Goal: Navigation & Orientation: Find specific page/section

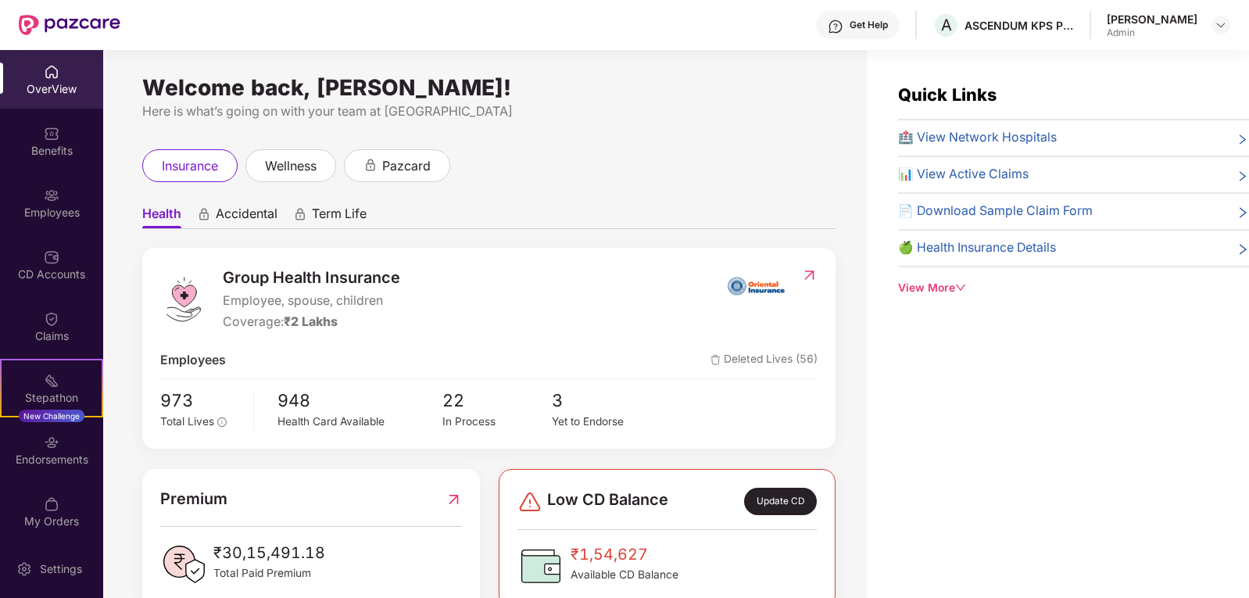
scroll to position [50, 0]
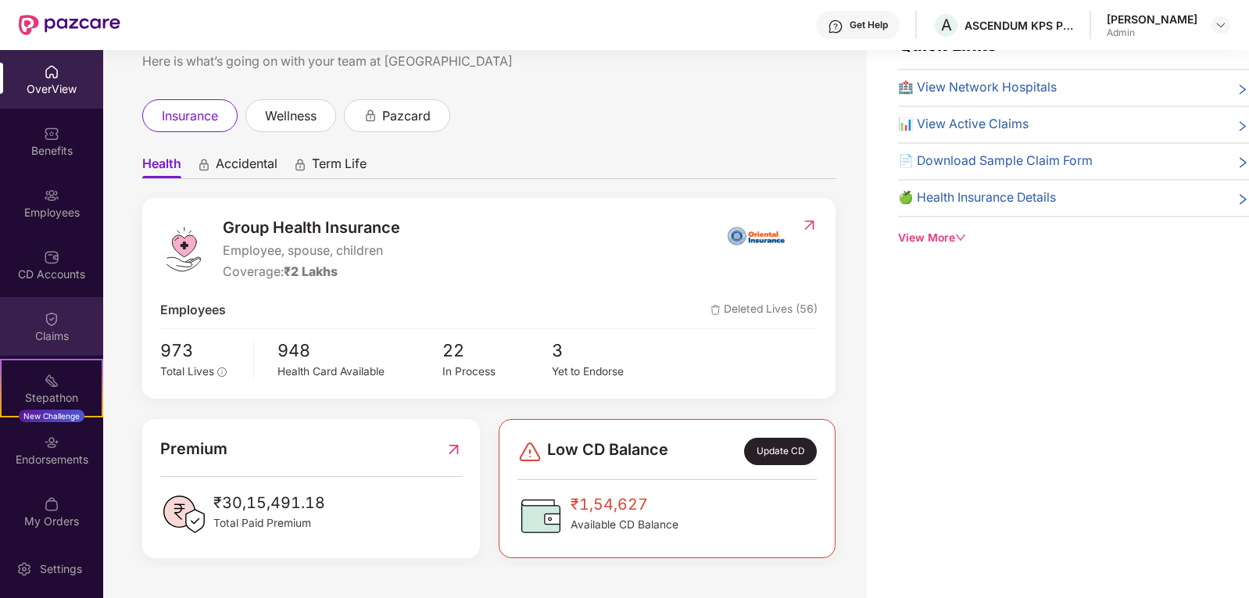
click at [48, 329] on div "Claims" at bounding box center [51, 336] width 103 height 16
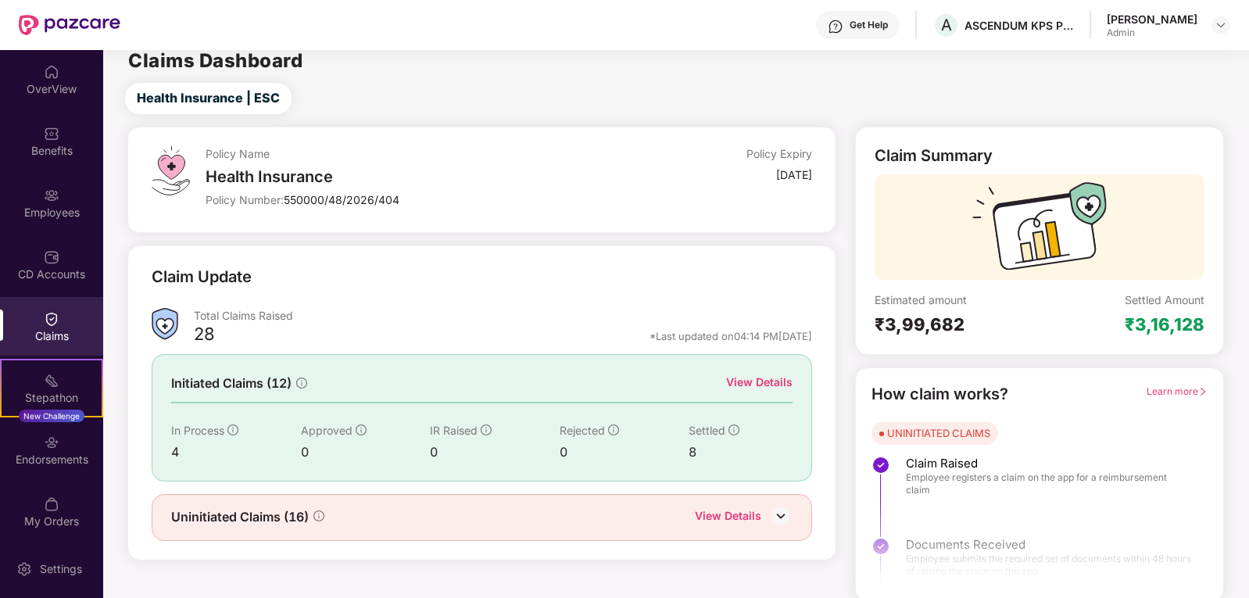
scroll to position [14, 0]
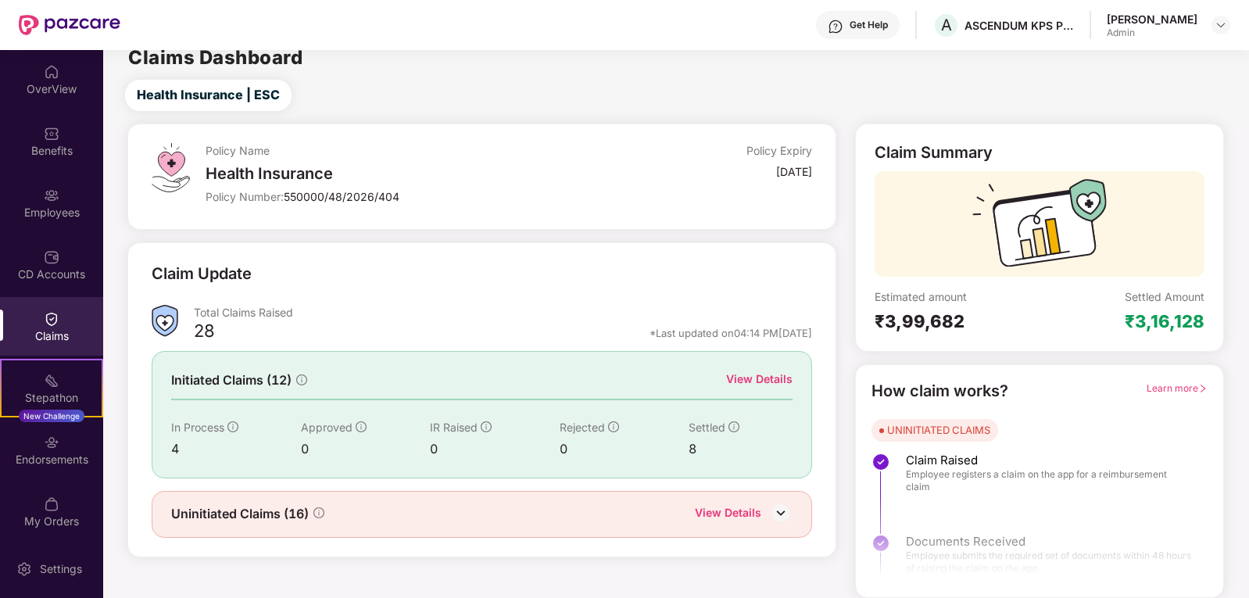
click at [735, 517] on div "View Details" at bounding box center [728, 514] width 66 height 20
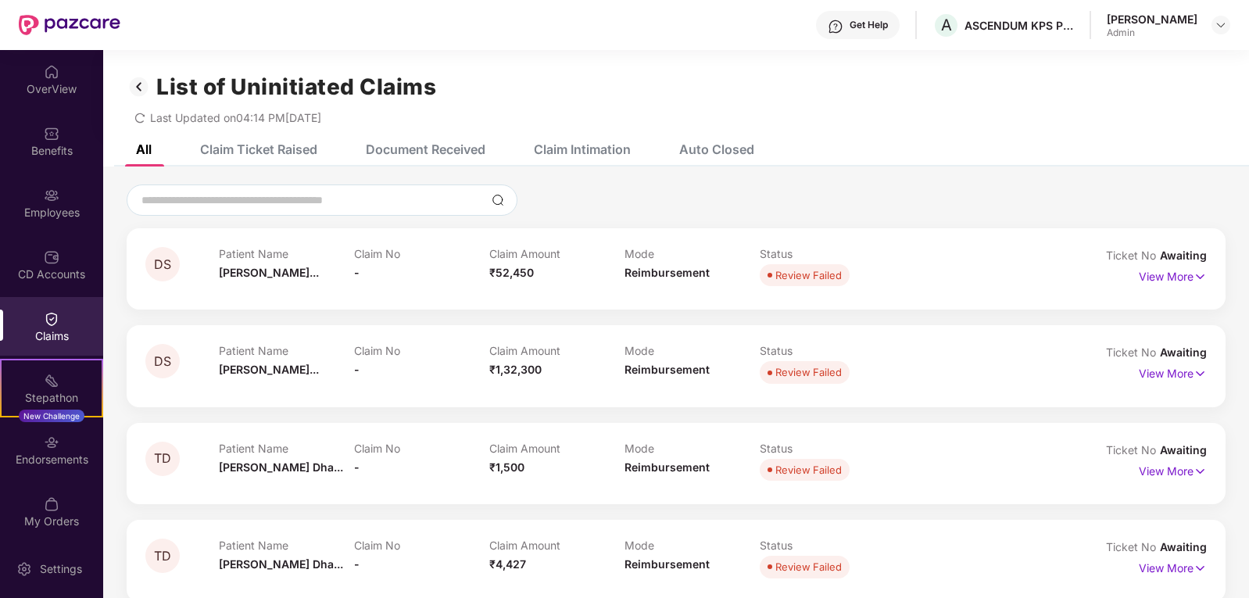
click at [48, 322] on img at bounding box center [52, 319] width 16 height 16
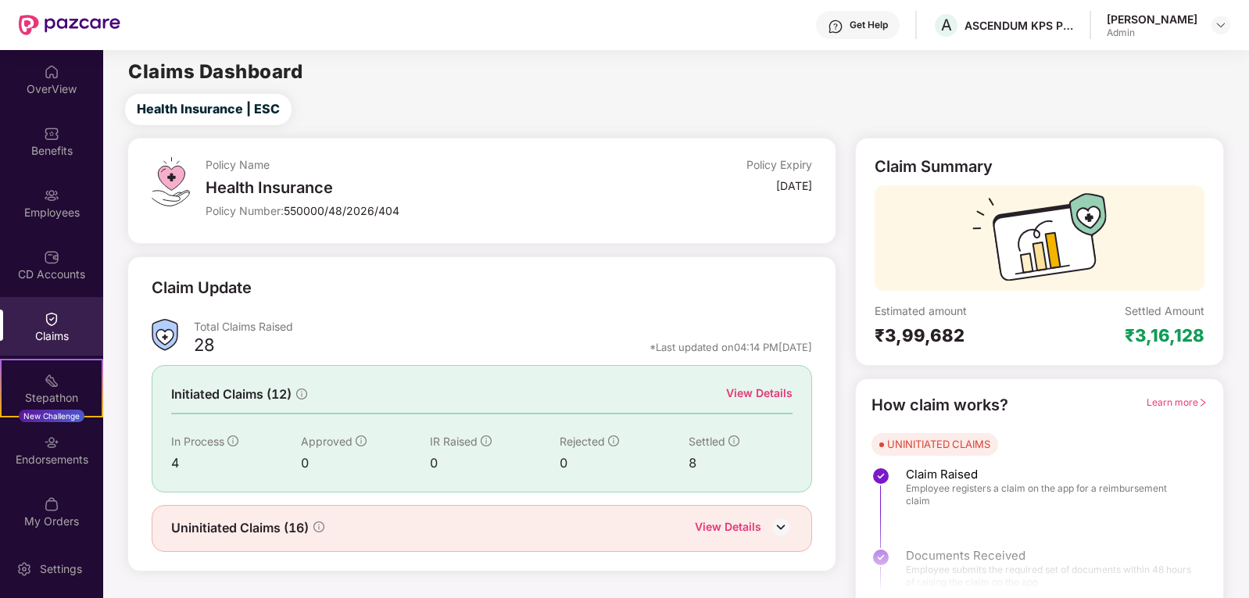
click at [760, 388] on div "View Details" at bounding box center [759, 393] width 66 height 17
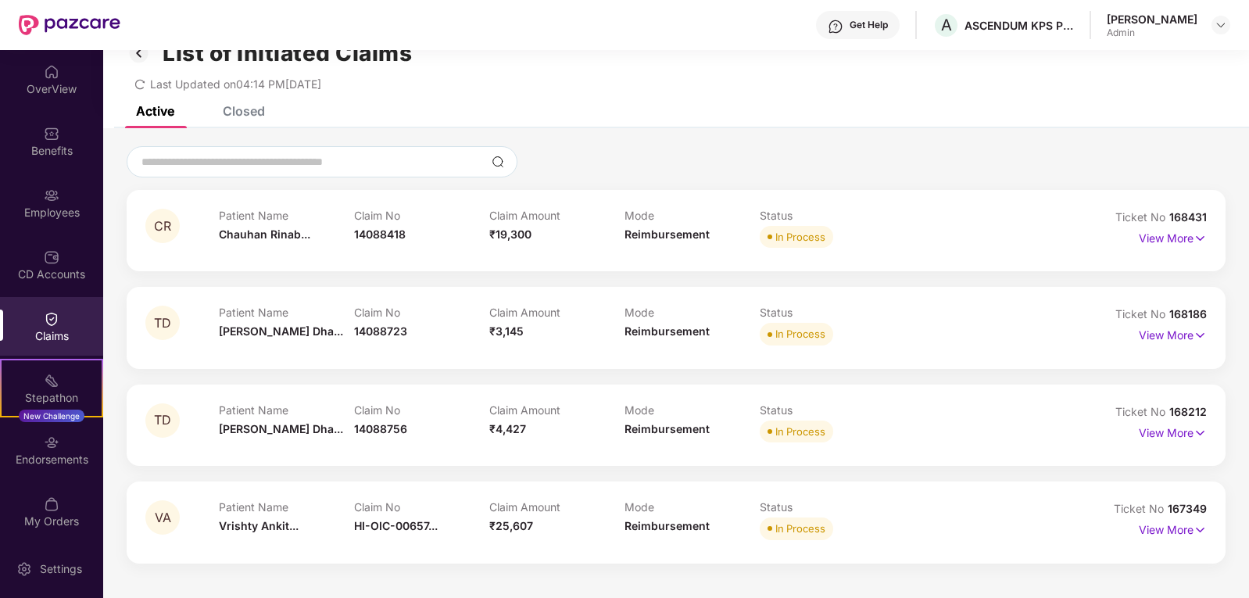
scroll to position [50, 0]
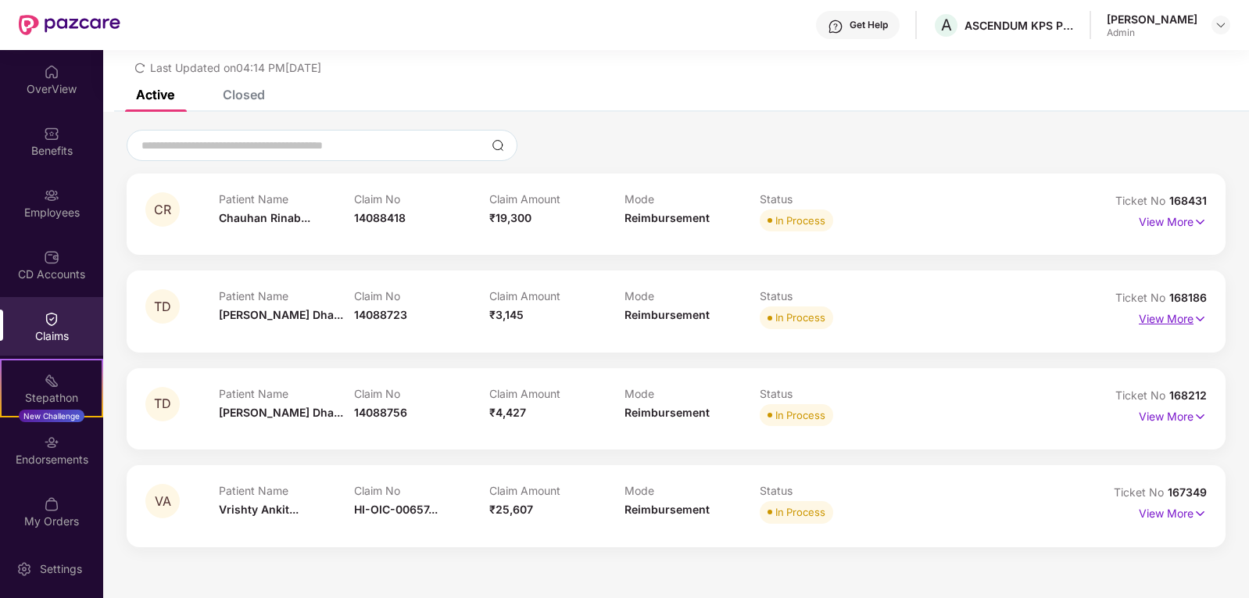
click at [1177, 319] on p "View More" at bounding box center [1173, 316] width 68 height 21
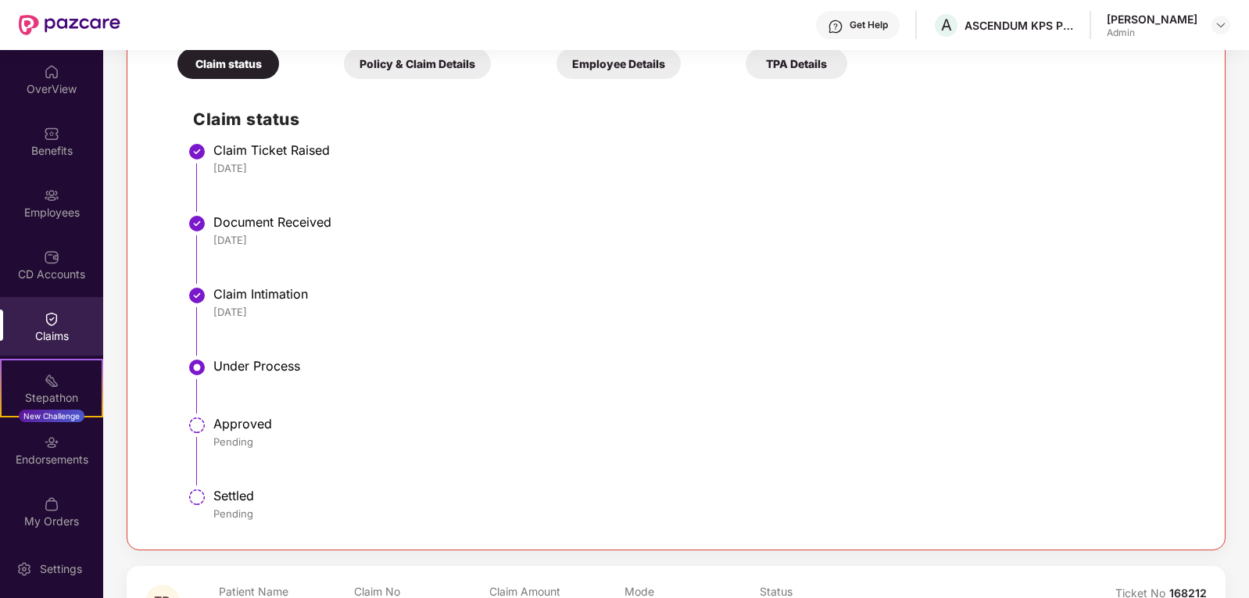
scroll to position [605, 0]
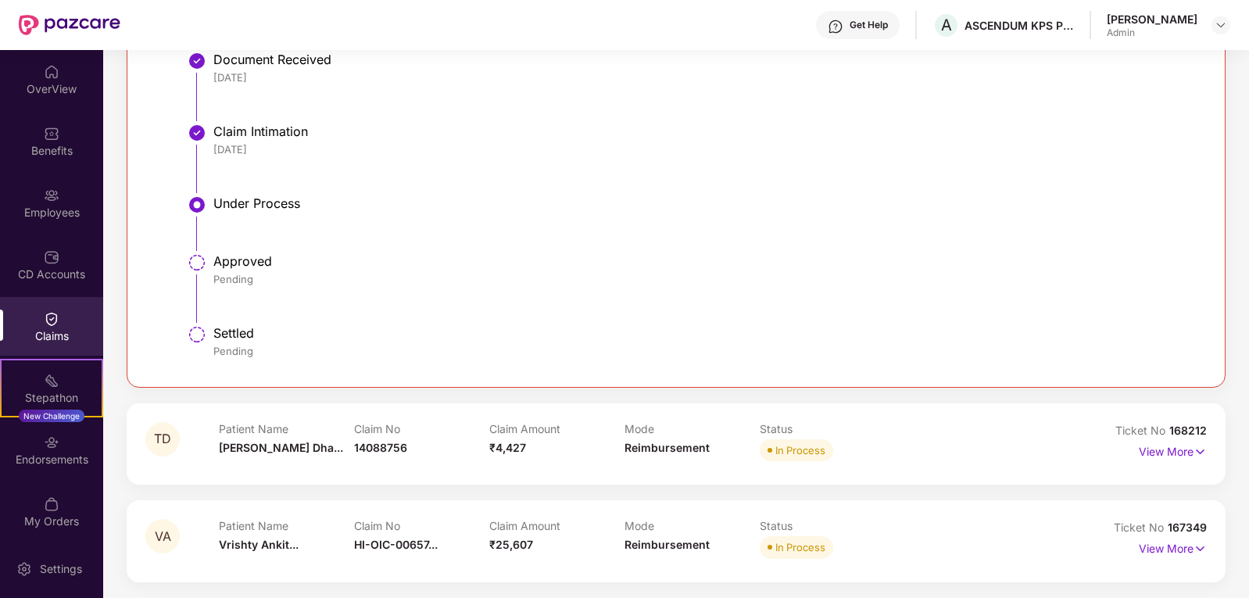
click at [438, 445] on div "Claim No 14088756" at bounding box center [421, 443] width 135 height 43
click at [1160, 454] on p "View More" at bounding box center [1173, 449] width 68 height 21
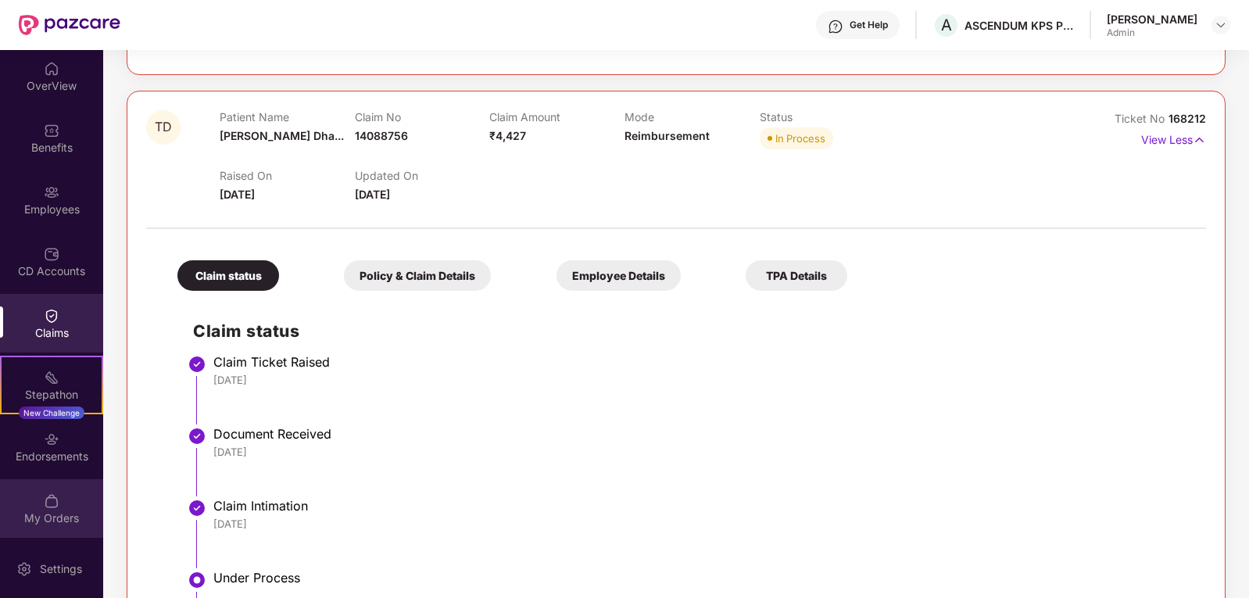
scroll to position [5, 0]
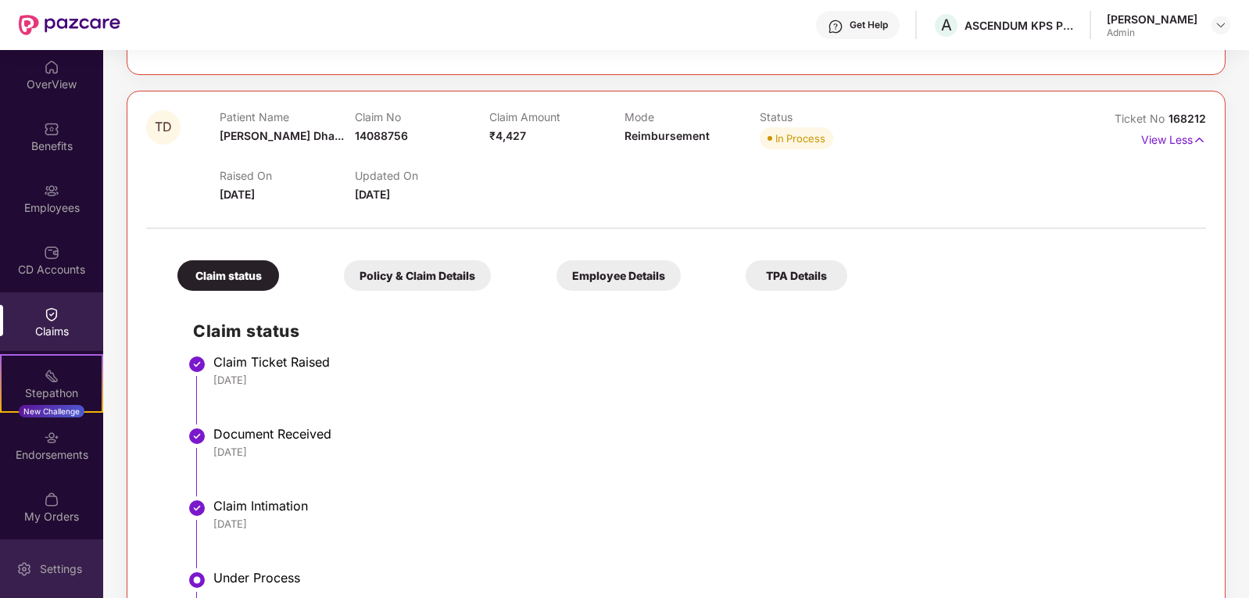
click at [55, 567] on div "Settings" at bounding box center [61, 569] width 52 height 16
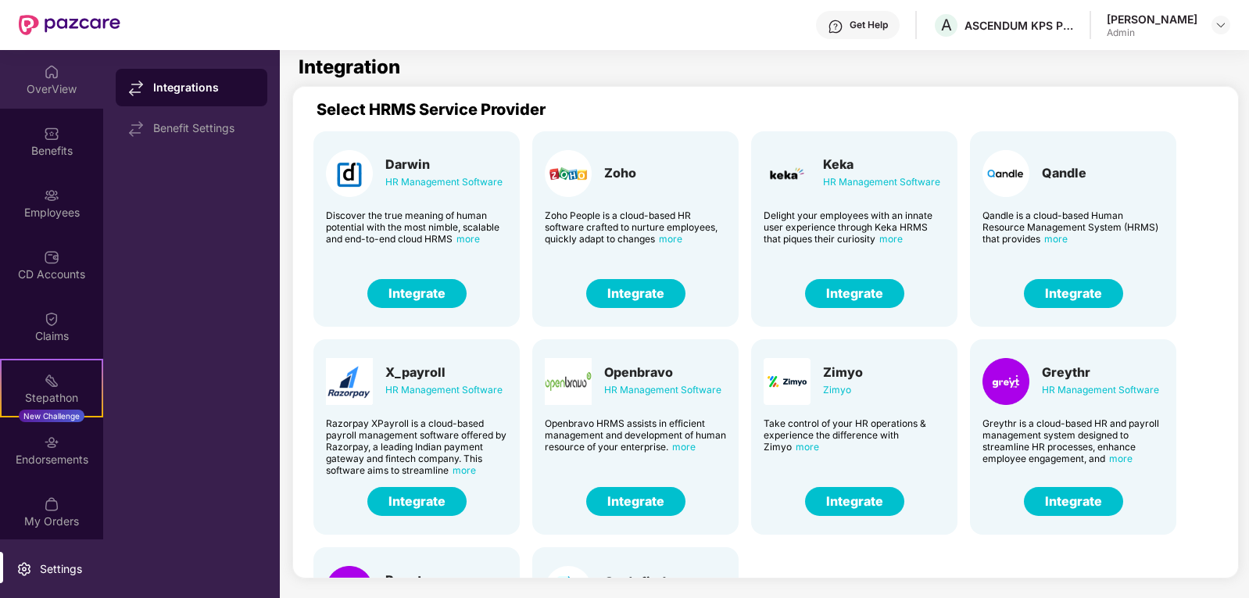
click at [59, 94] on div "OverView" at bounding box center [51, 89] width 103 height 16
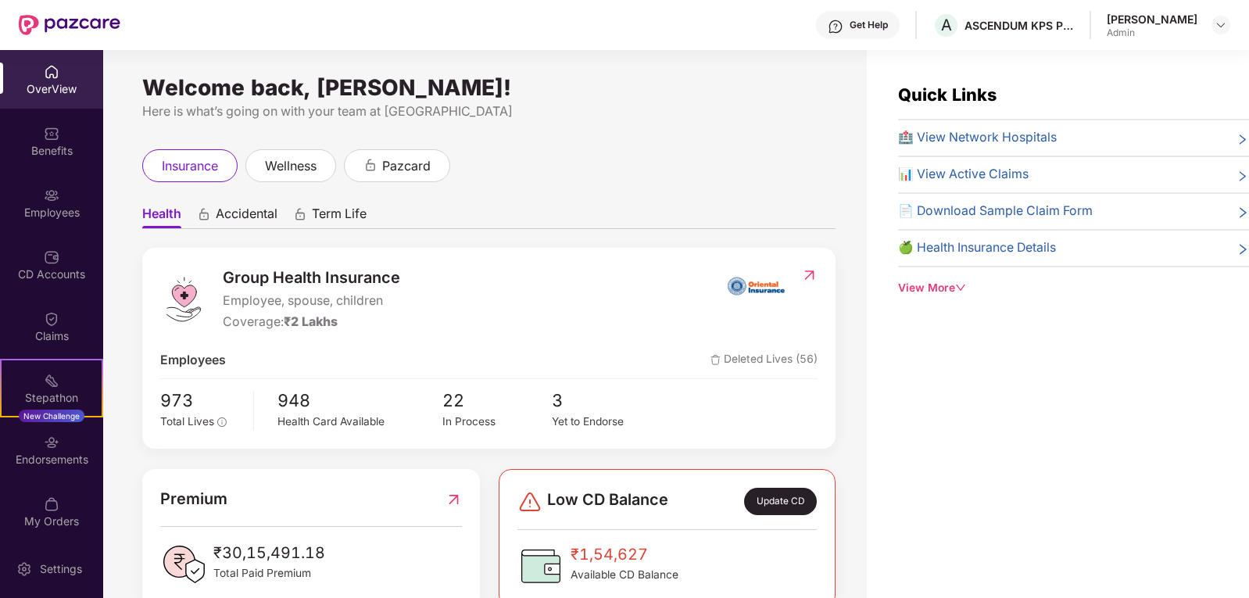
click at [234, 223] on span "Accidental" at bounding box center [247, 217] width 62 height 23
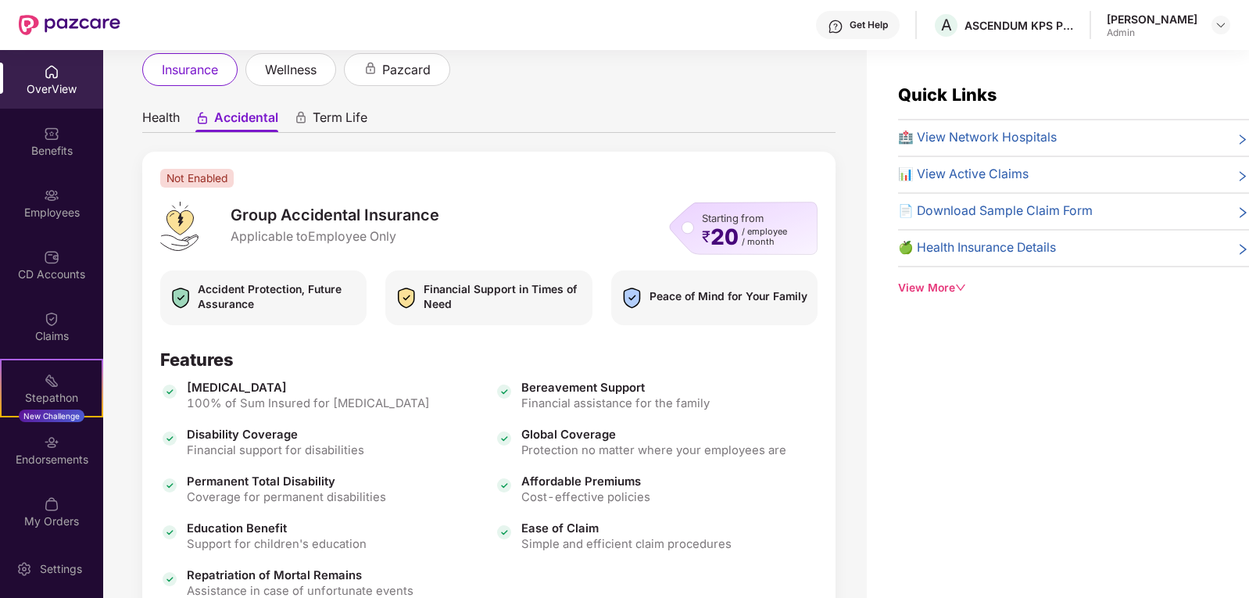
scroll to position [78, 0]
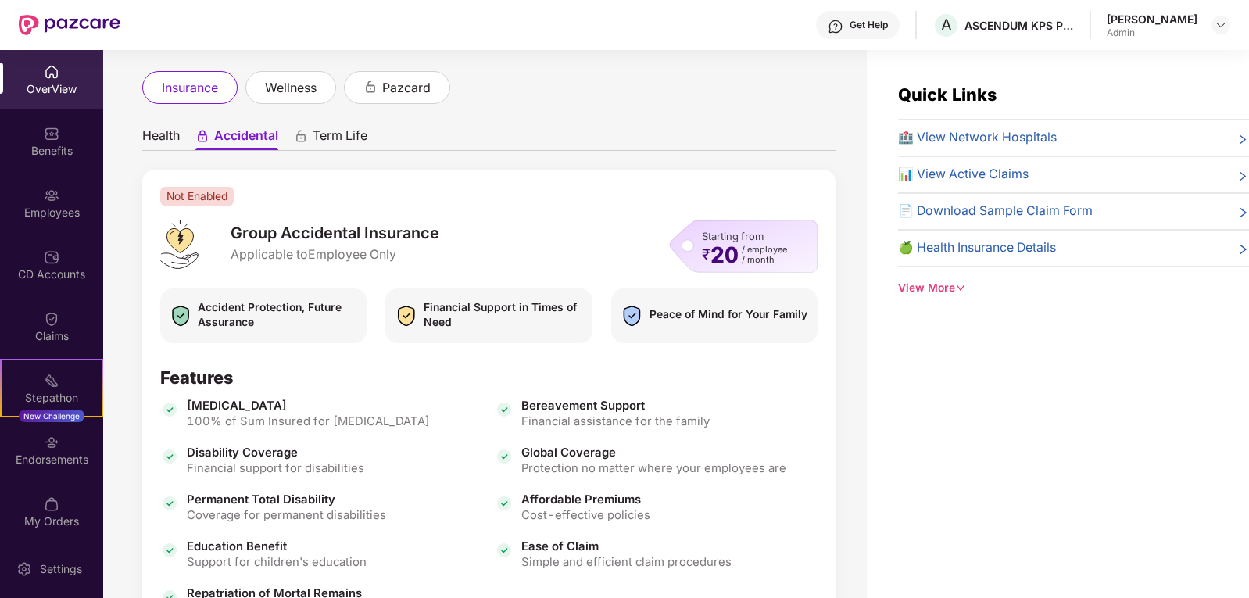
click at [317, 146] on span "Term Life" at bounding box center [340, 138] width 55 height 23
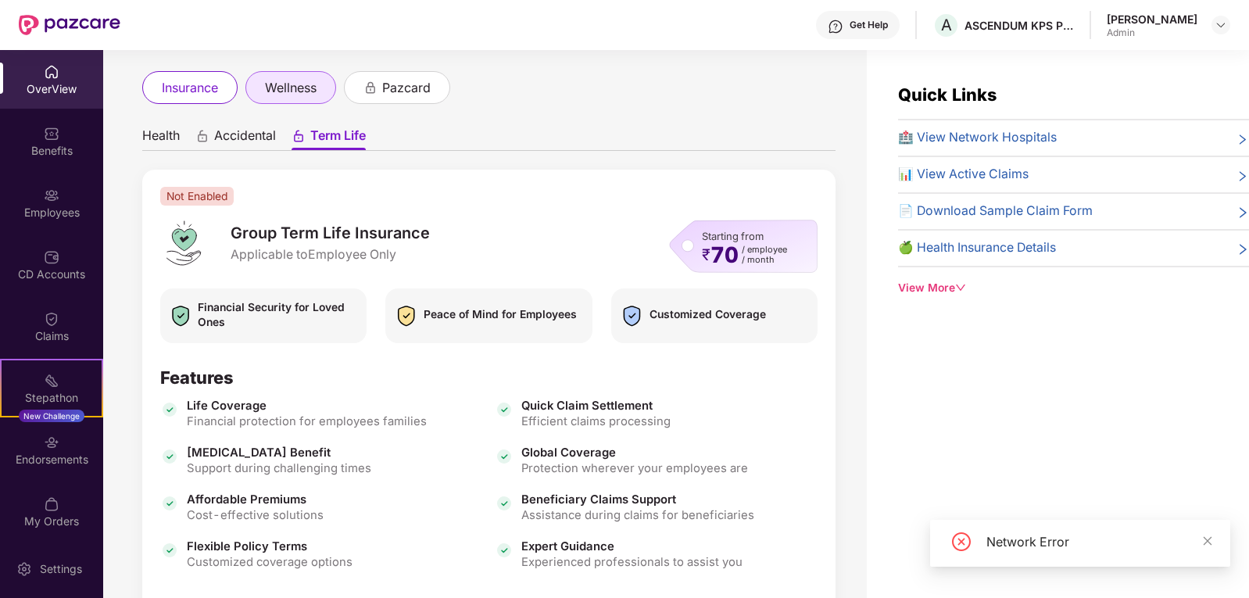
click at [287, 92] on span "wellness" at bounding box center [291, 88] width 52 height 20
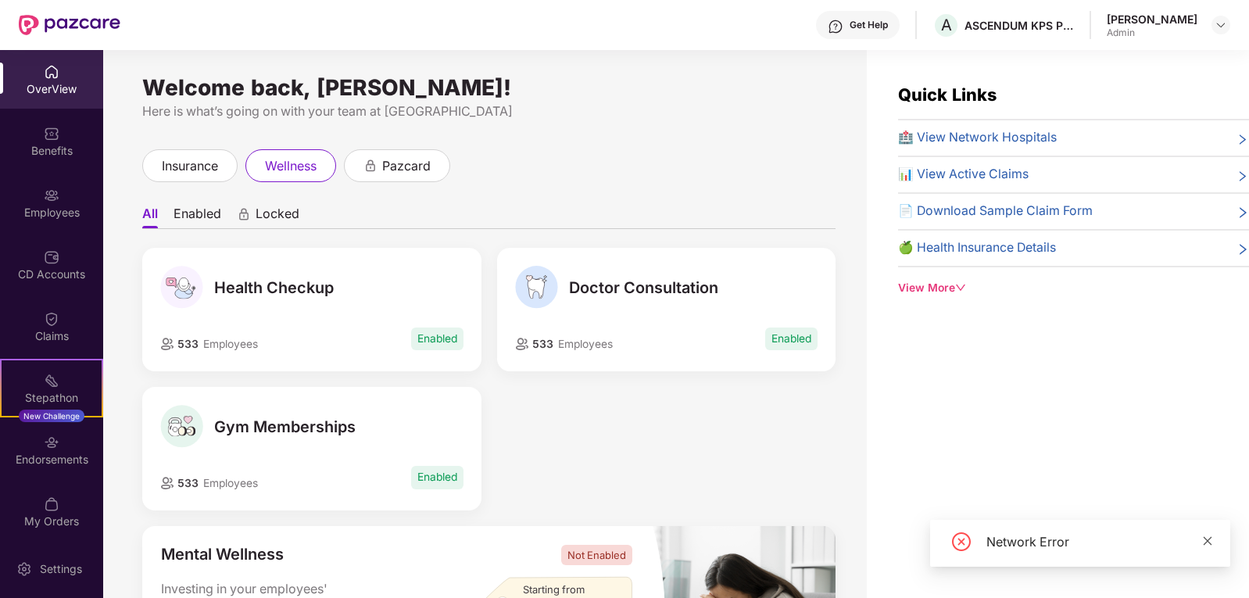
click at [1210, 539] on icon "close" at bounding box center [1207, 540] width 11 height 11
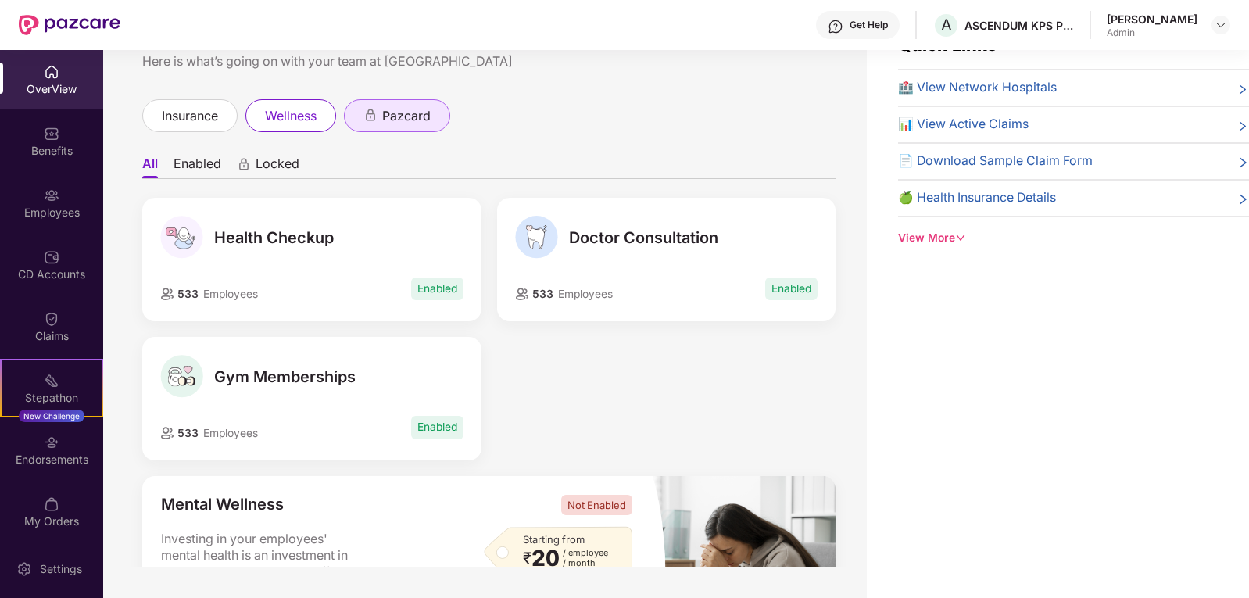
click at [391, 117] on span "pazcard" at bounding box center [406, 116] width 48 height 20
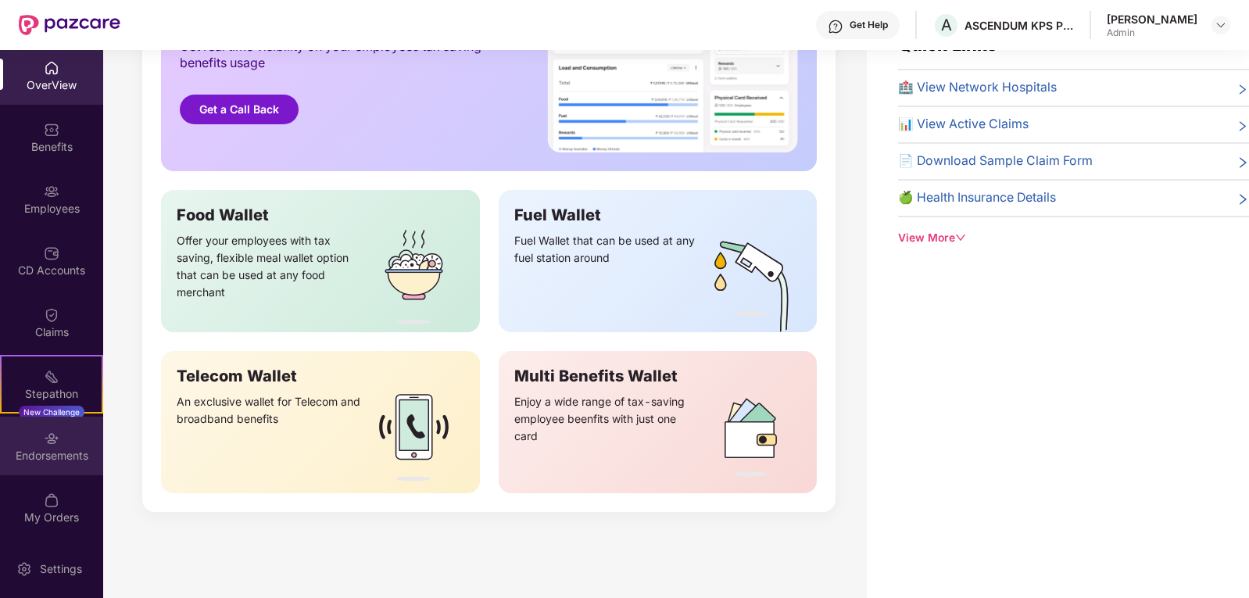
scroll to position [5, 0]
click at [49, 510] on div "My Orders" at bounding box center [51, 517] width 103 height 16
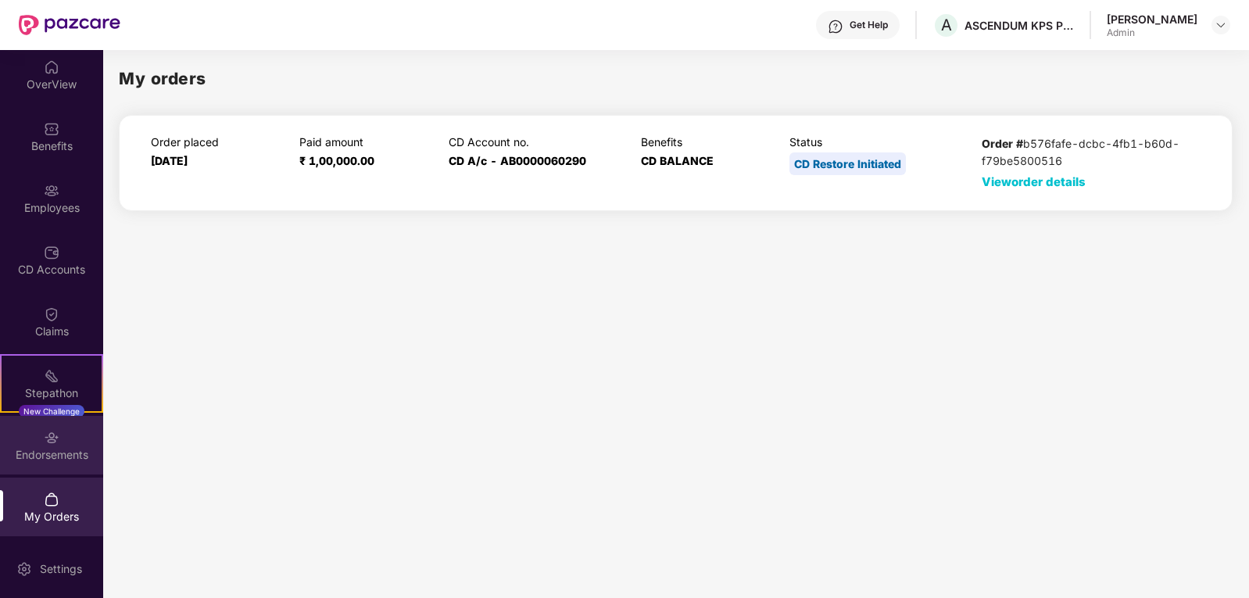
click at [27, 454] on div "Endorsements" at bounding box center [51, 455] width 103 height 16
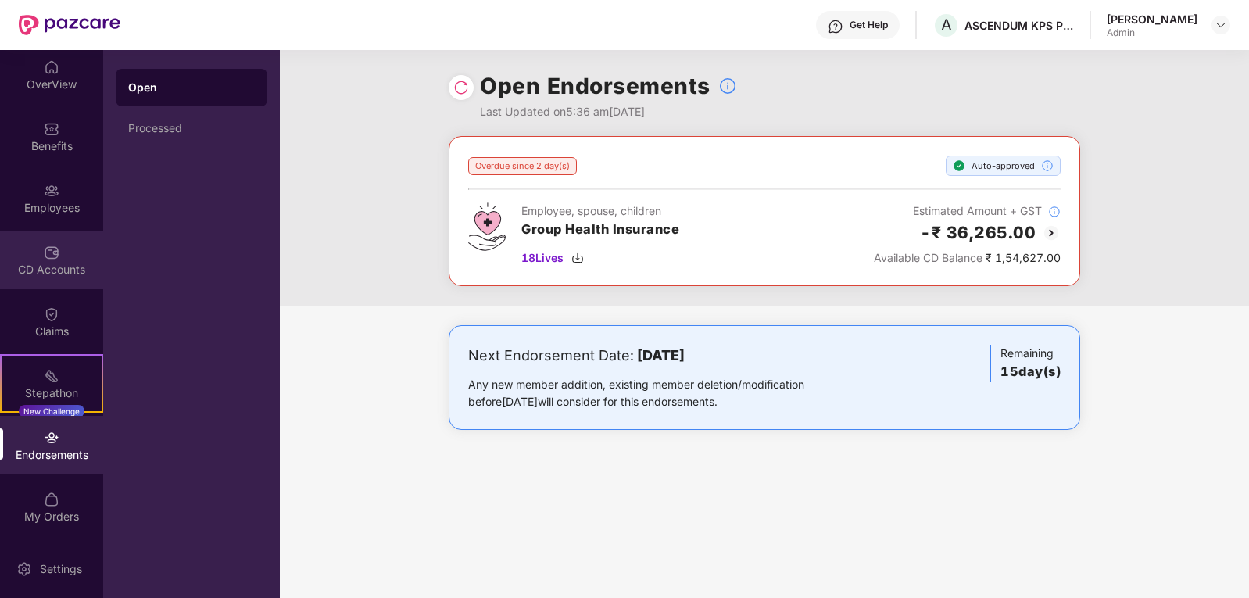
click at [61, 262] on div "CD Accounts" at bounding box center [51, 270] width 103 height 16
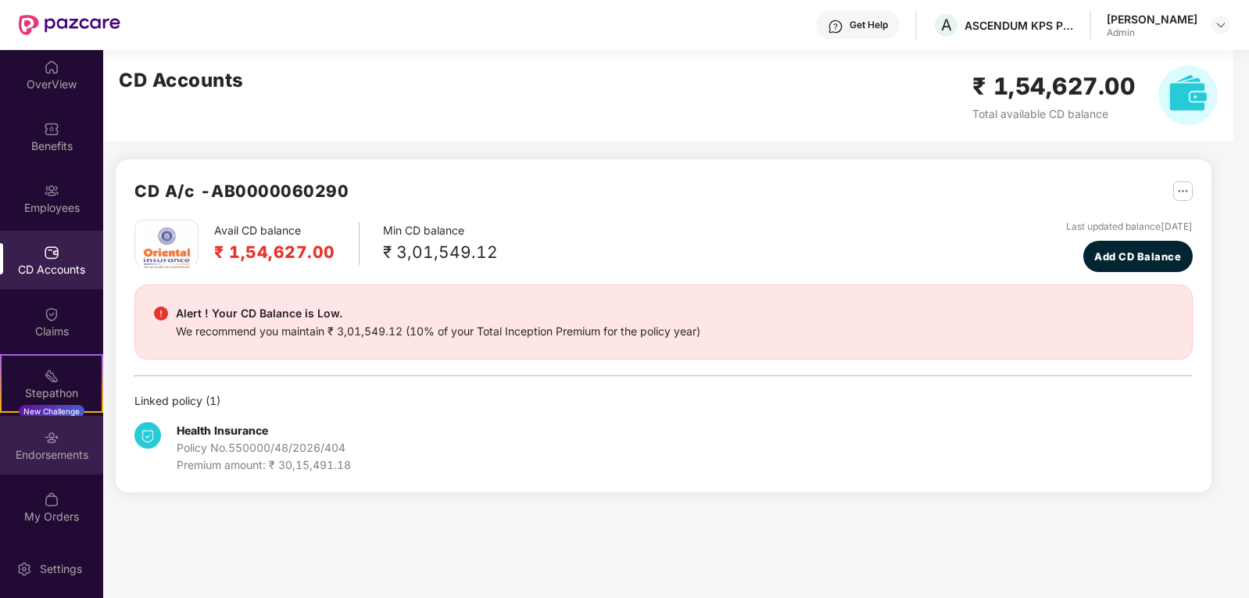
click at [41, 456] on div "Endorsements" at bounding box center [51, 455] width 103 height 16
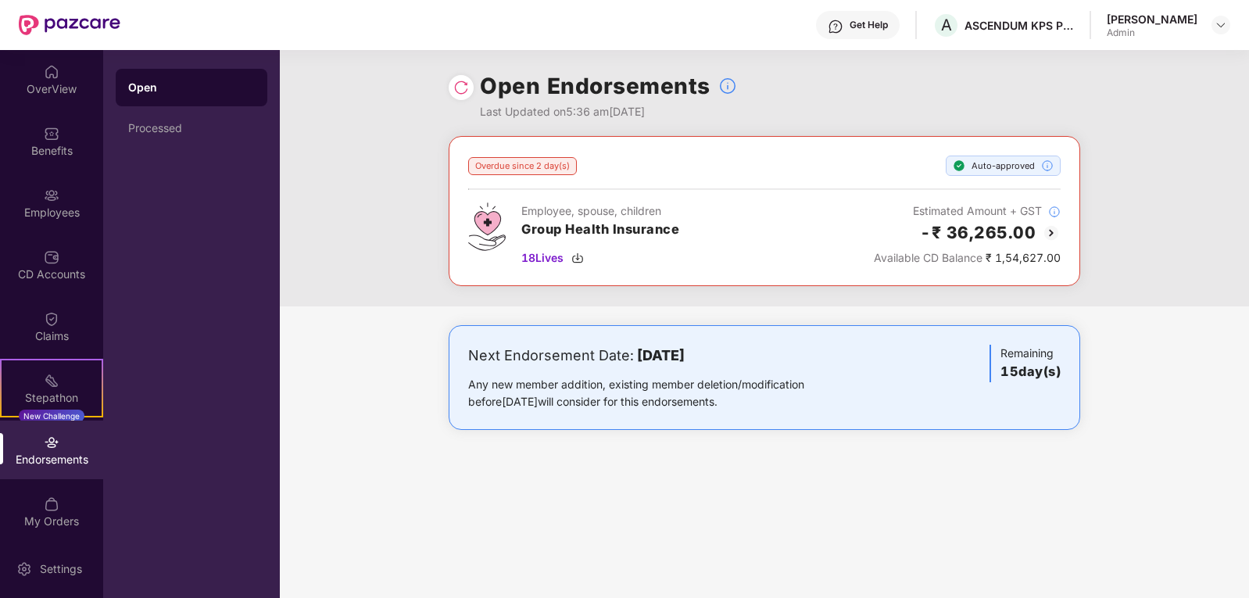
click at [459, 88] on img at bounding box center [461, 88] width 16 height 16
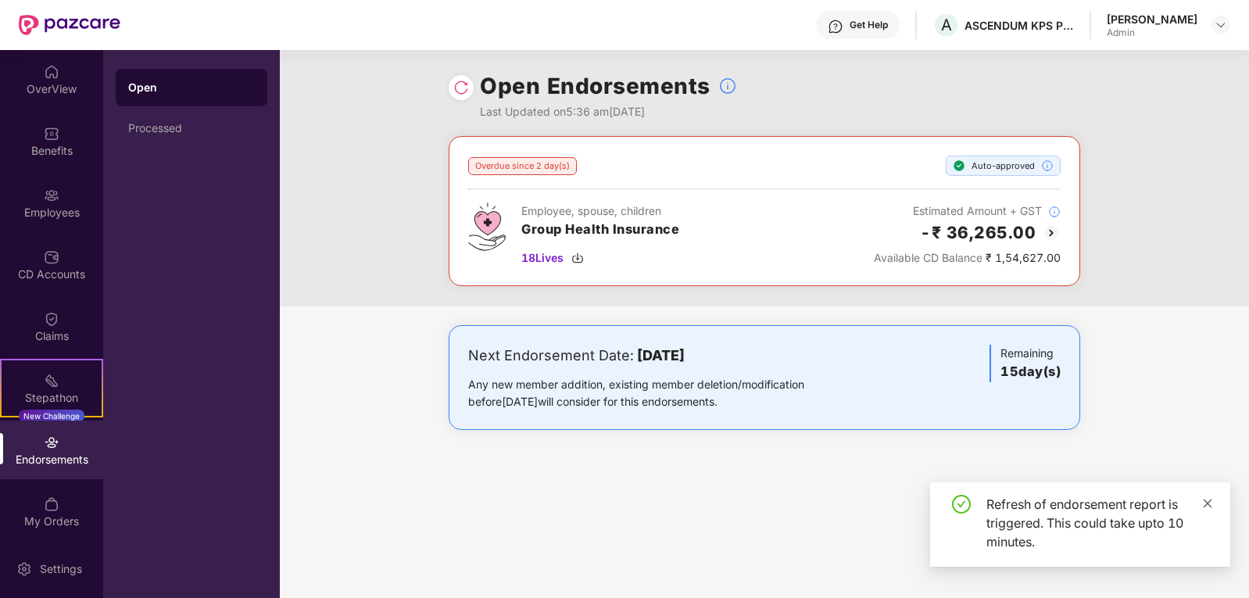
click at [1209, 442] on div "Next Endorsement Date: [DATE] Any new member addition, existing member deletion…" at bounding box center [764, 393] width 969 height 136
click at [1206, 503] on icon "close" at bounding box center [1207, 503] width 11 height 11
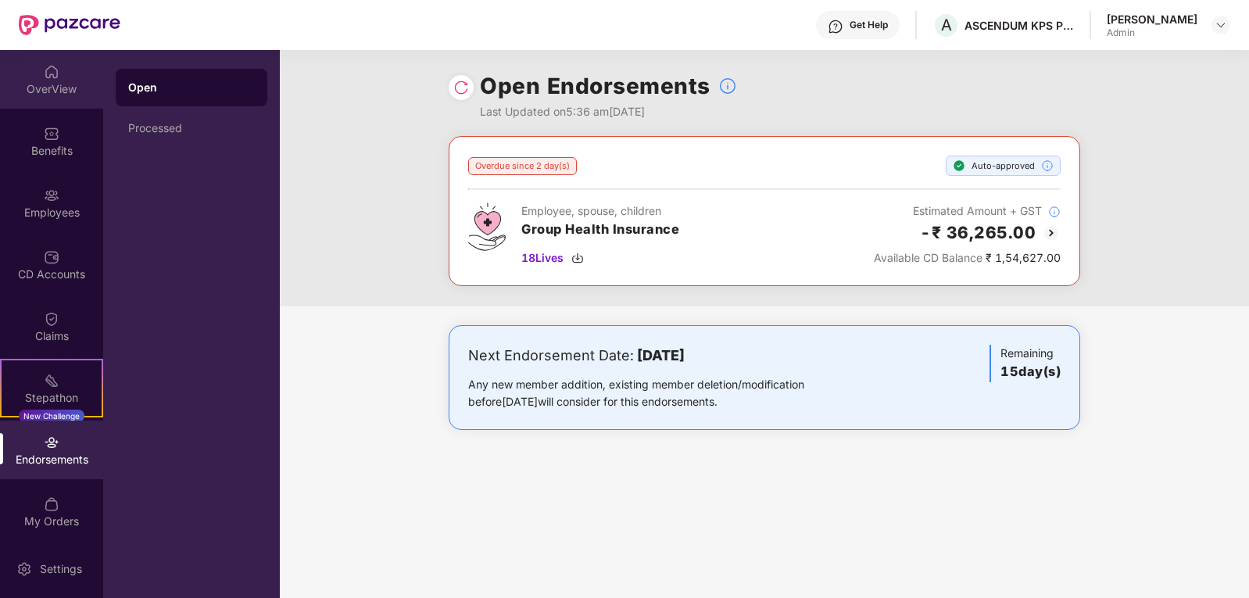
click at [50, 81] on div "OverView" at bounding box center [51, 89] width 103 height 16
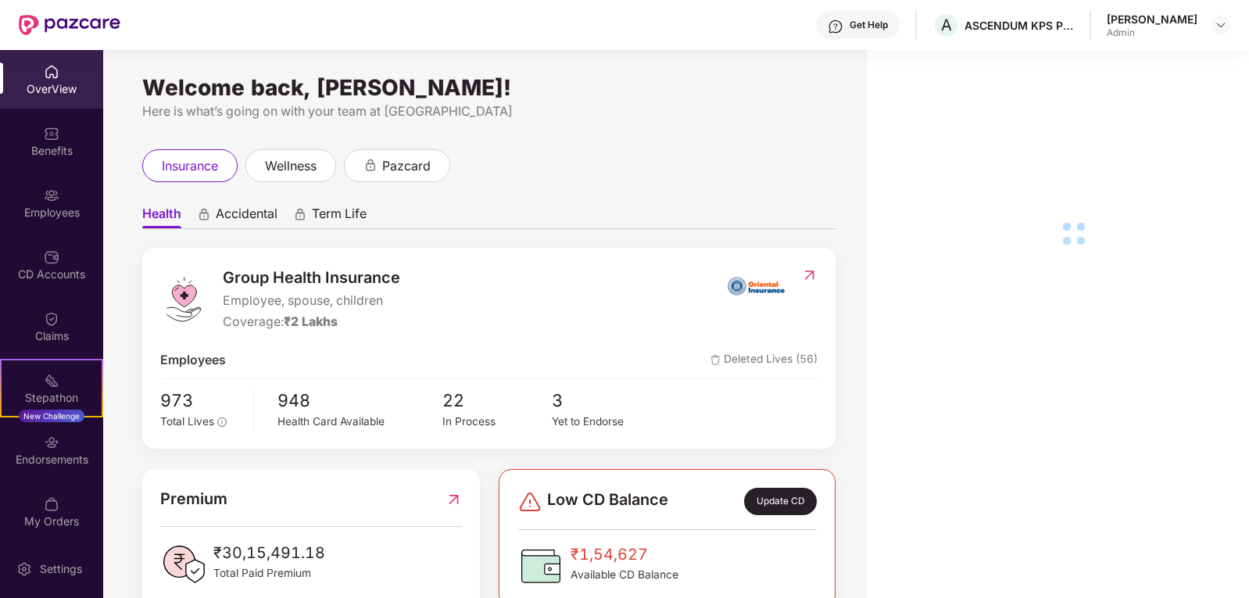
click at [41, 147] on div "Benefits" at bounding box center [51, 151] width 103 height 16
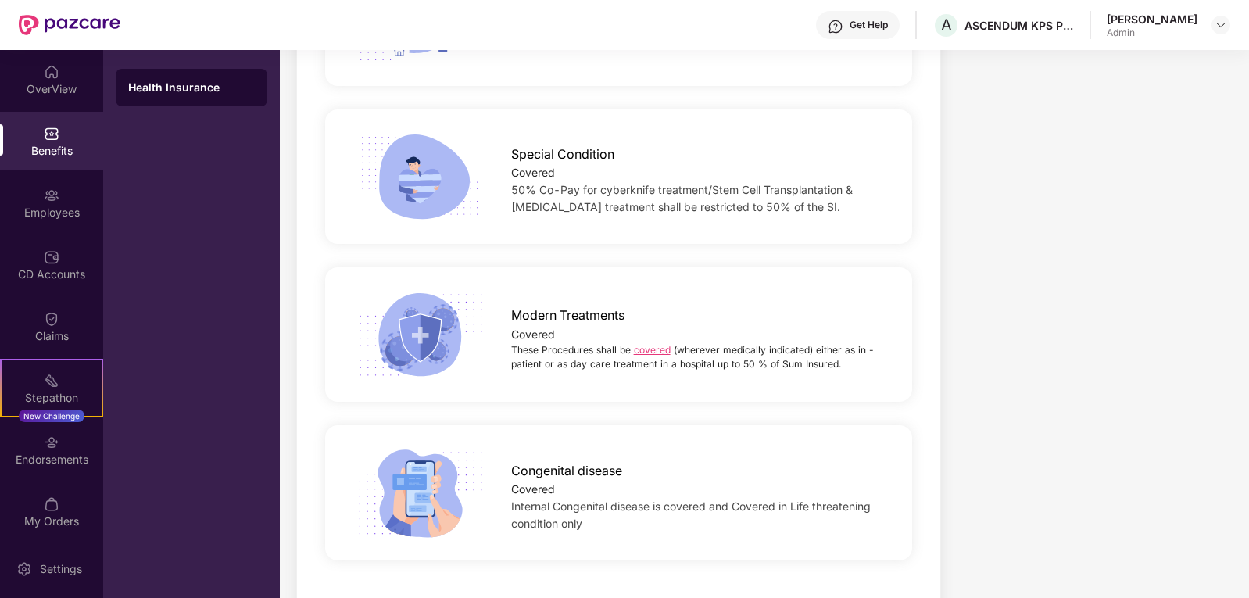
scroll to position [3108, 0]
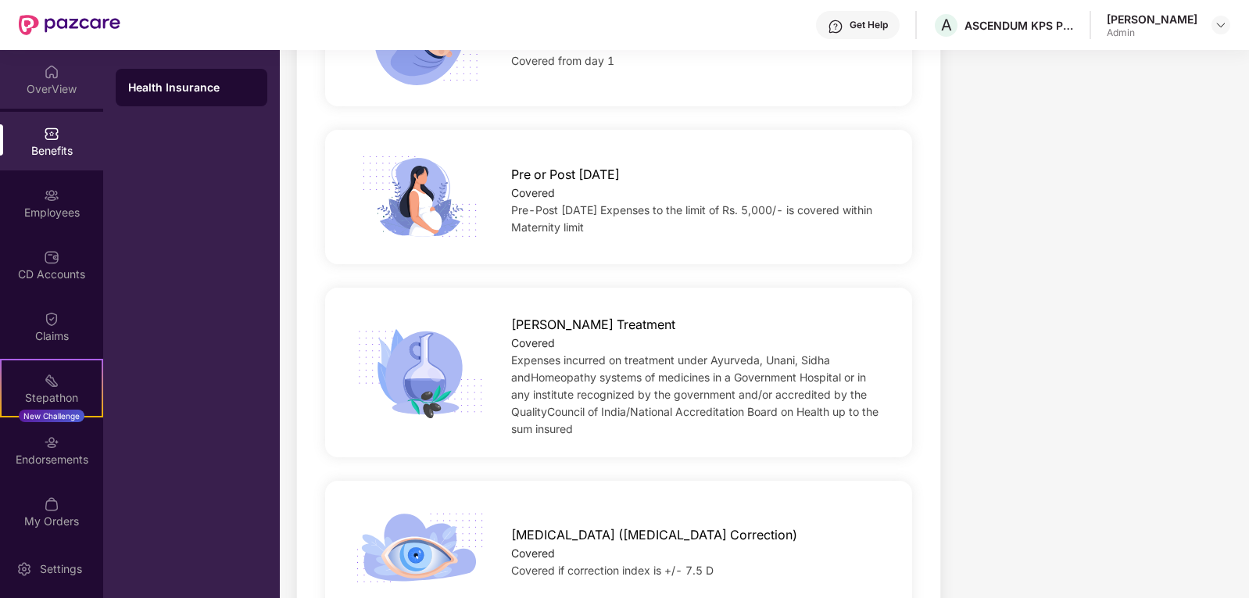
click at [45, 86] on div "OverView" at bounding box center [51, 89] width 103 height 16
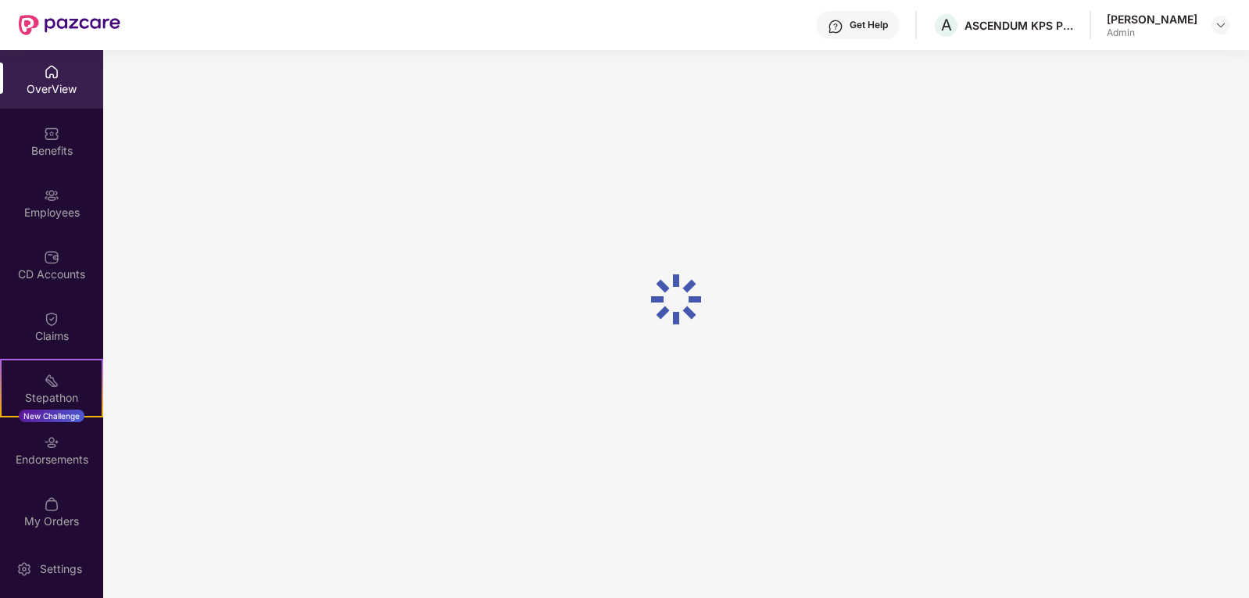
scroll to position [50, 0]
